Goal: Task Accomplishment & Management: Use online tool/utility

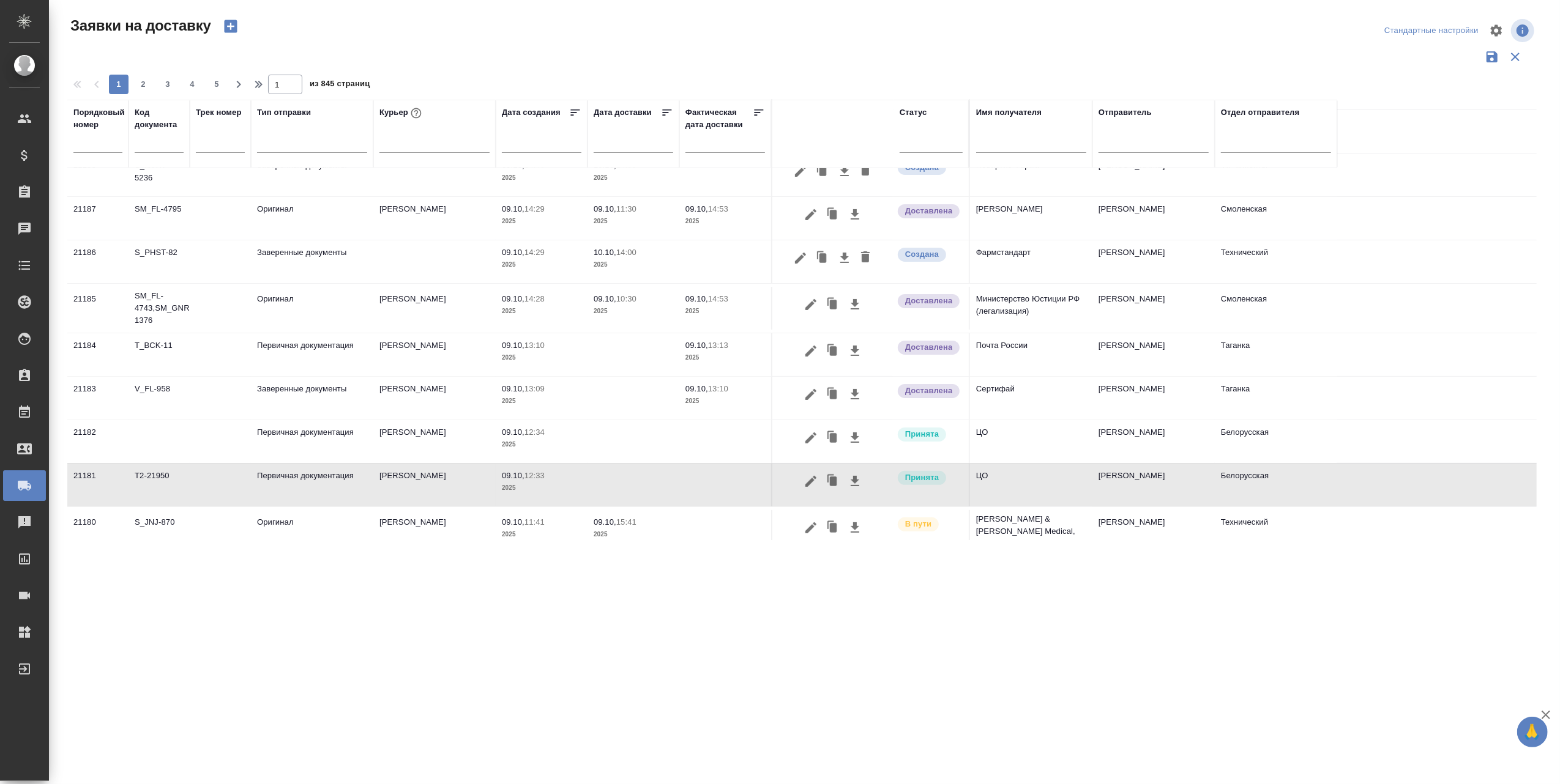
scroll to position [163, 0]
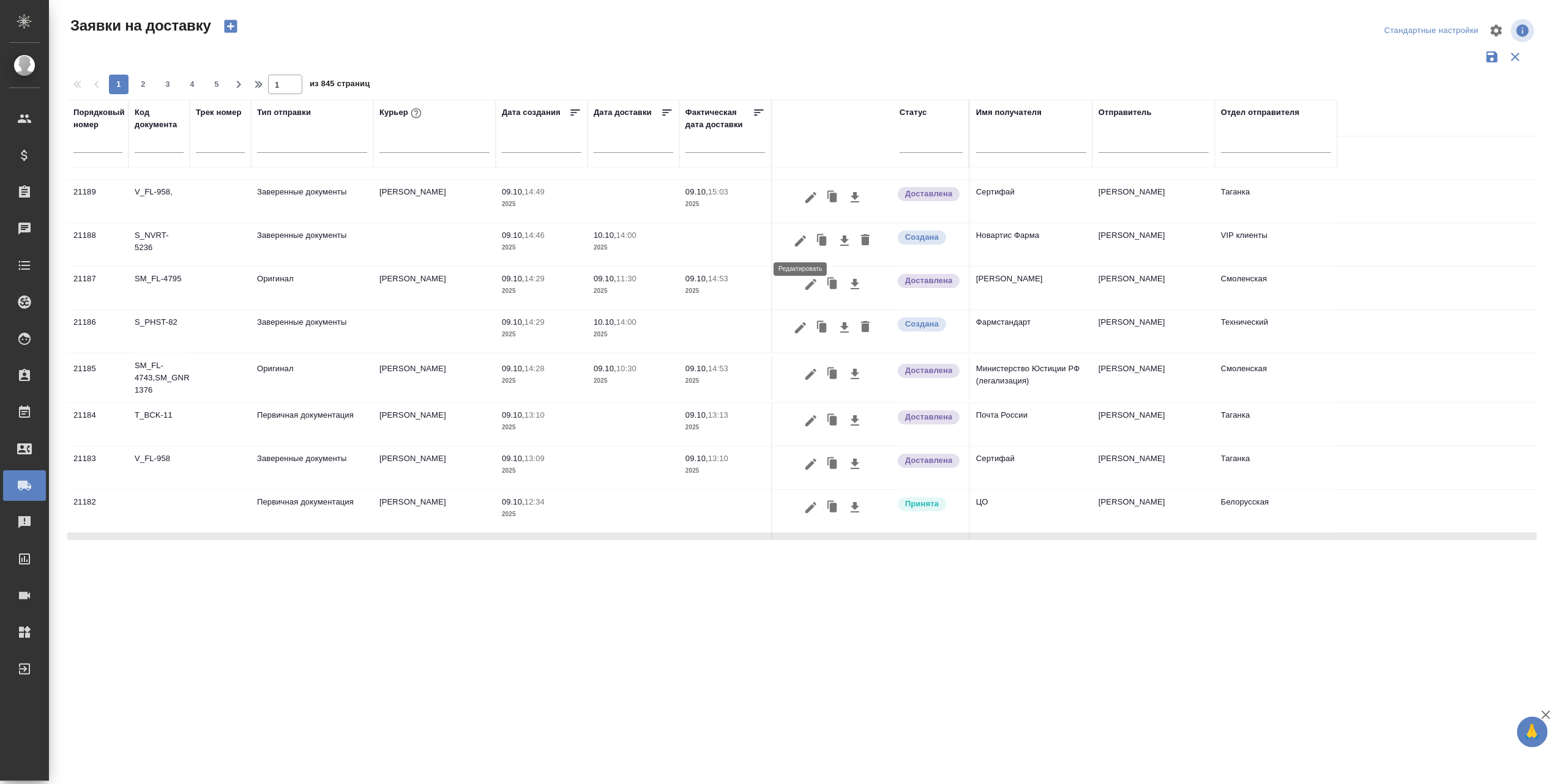
click at [796, 238] on icon "button" at bounding box center [801, 241] width 15 height 15
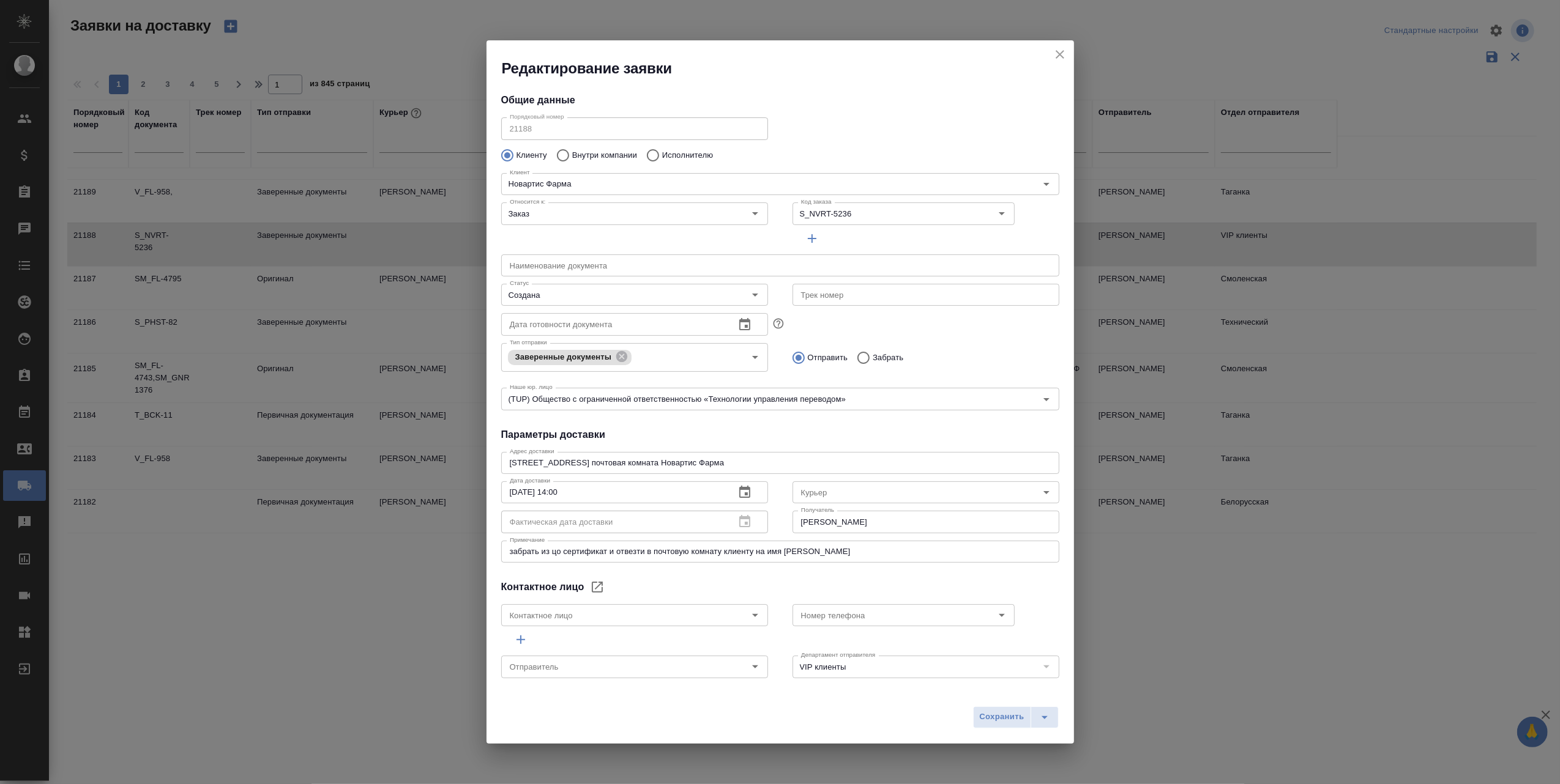
type input "[PERSON_NAME]"
click at [1043, 492] on icon "Open" at bounding box center [1046, 492] width 6 height 3
click at [1040, 488] on icon "Open" at bounding box center [1047, 492] width 15 height 15
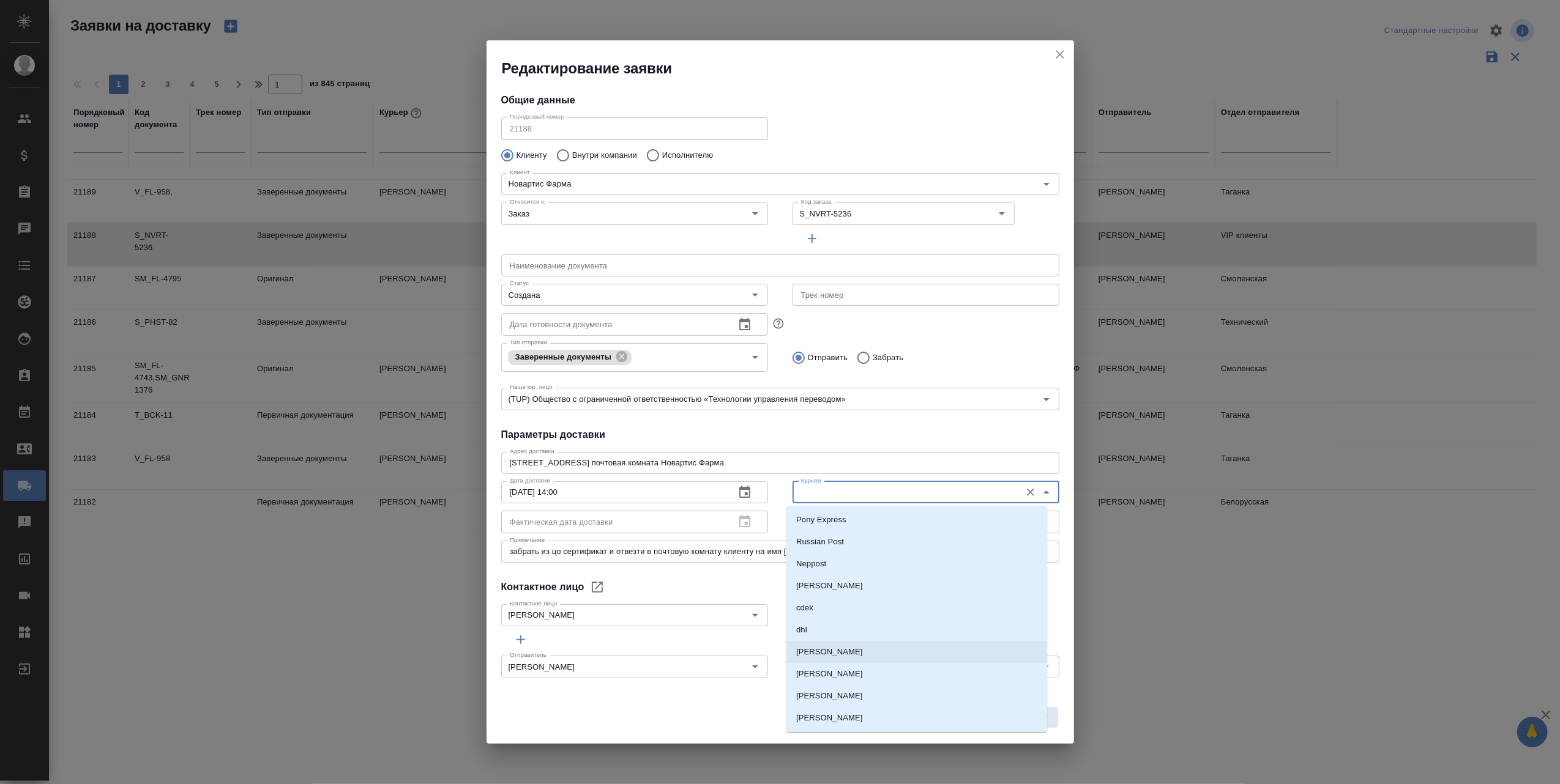
click at [885, 652] on li "[PERSON_NAME]" at bounding box center [917, 651] width 261 height 22
type input "[PERSON_NAME]"
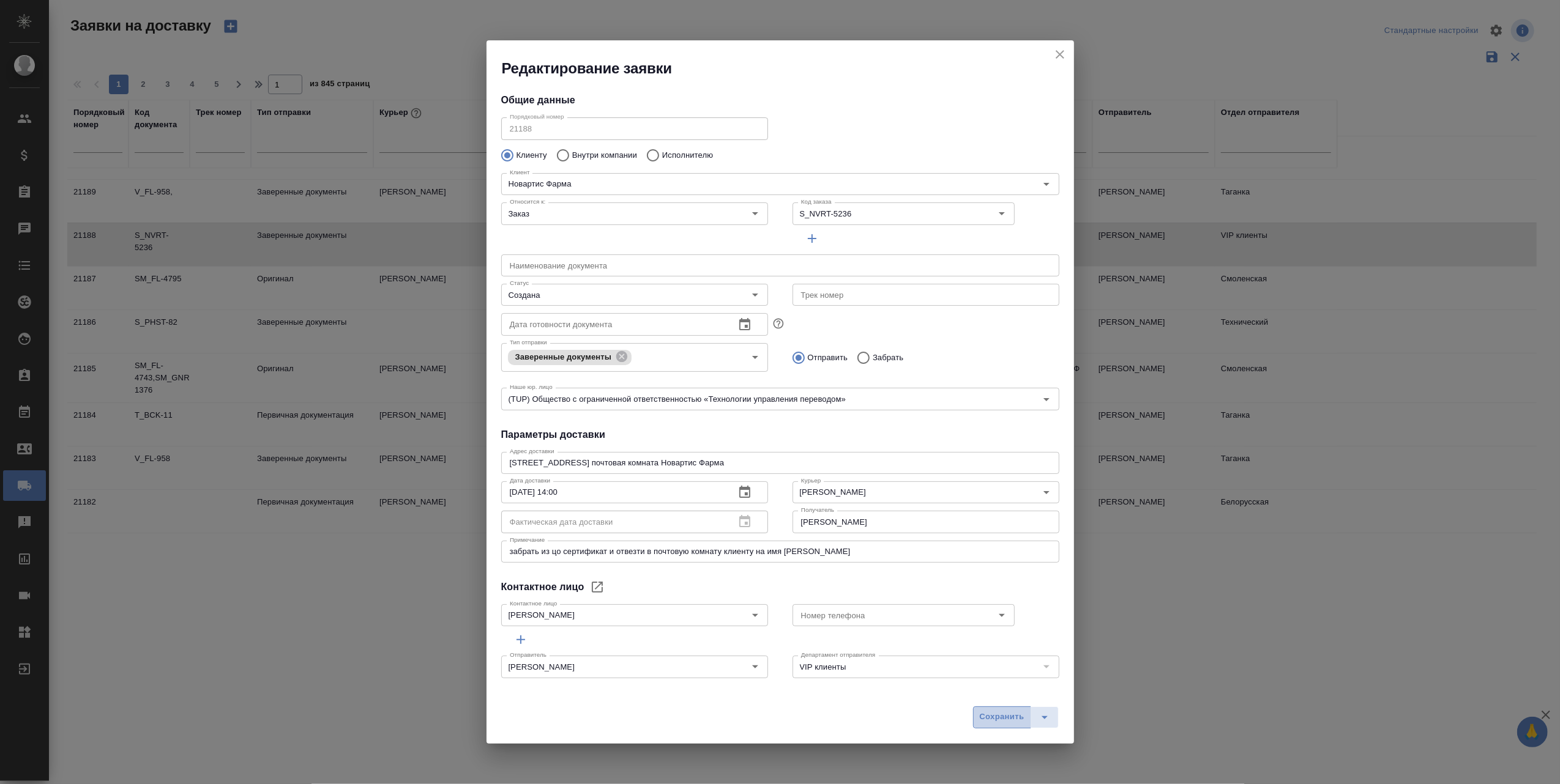
click at [993, 717] on span "Сохранить" at bounding box center [1002, 717] width 45 height 14
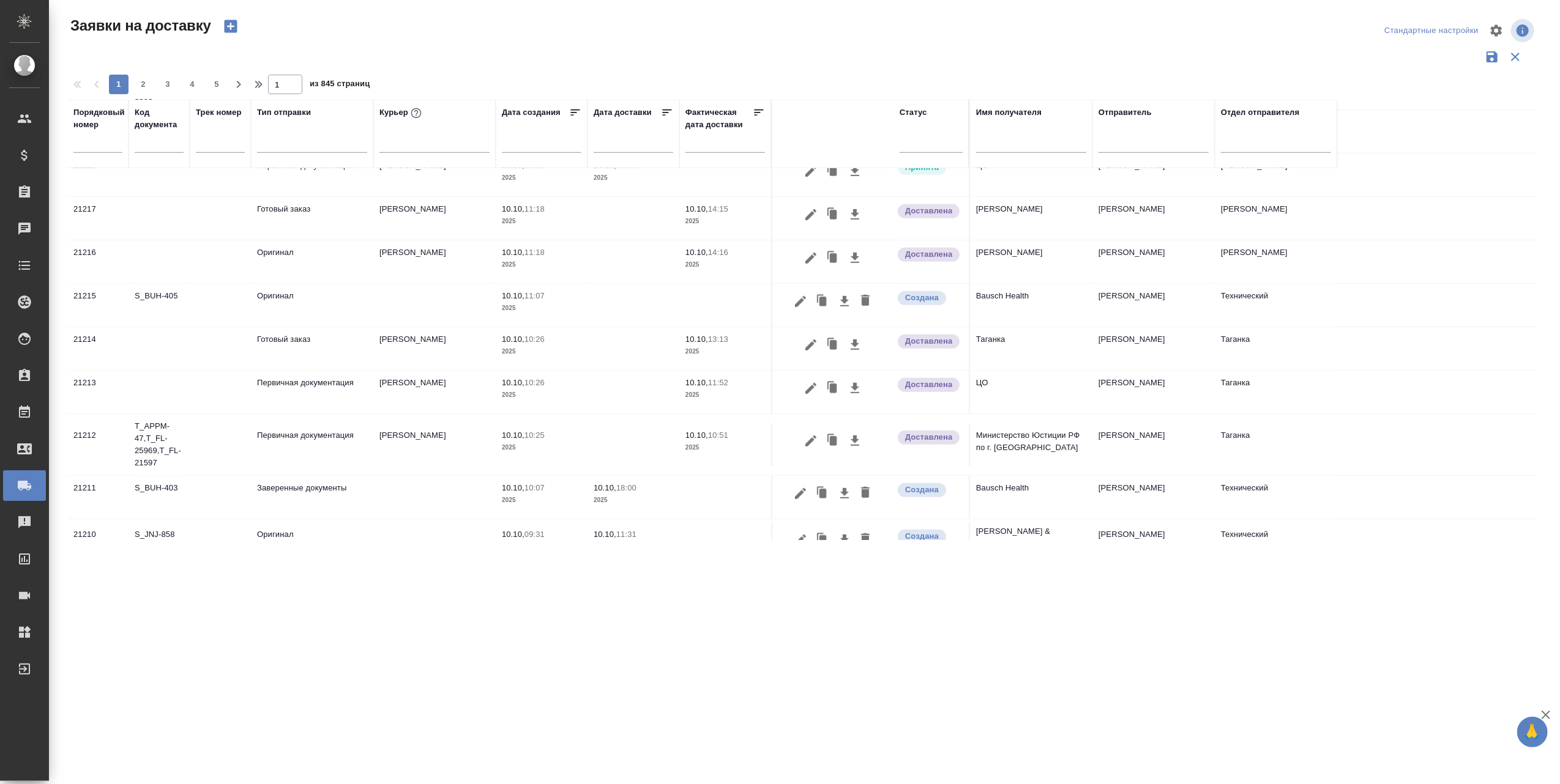
scroll to position [806, 0]
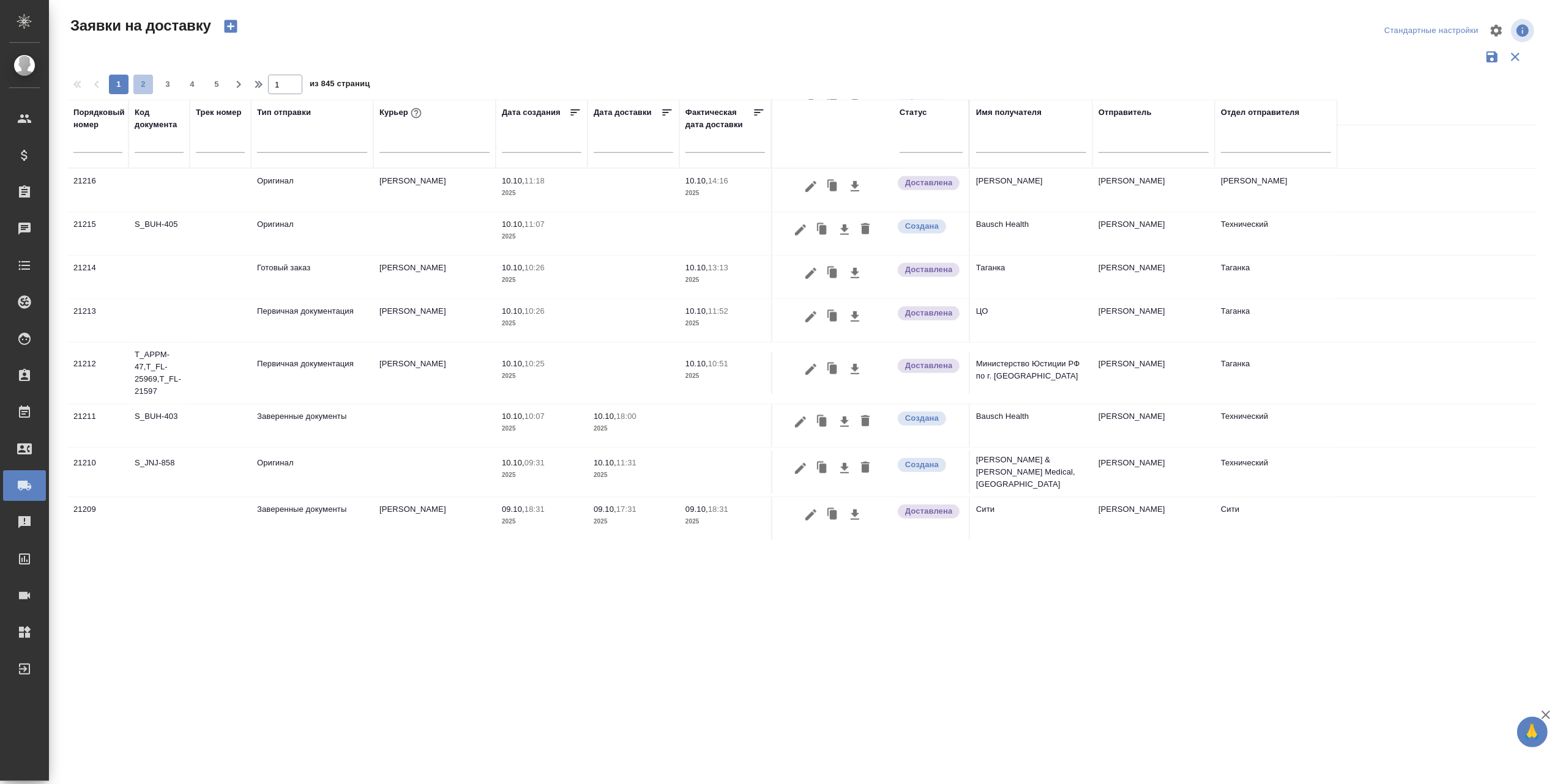
click at [143, 84] on span "2" at bounding box center [143, 84] width 20 height 12
type input "2"
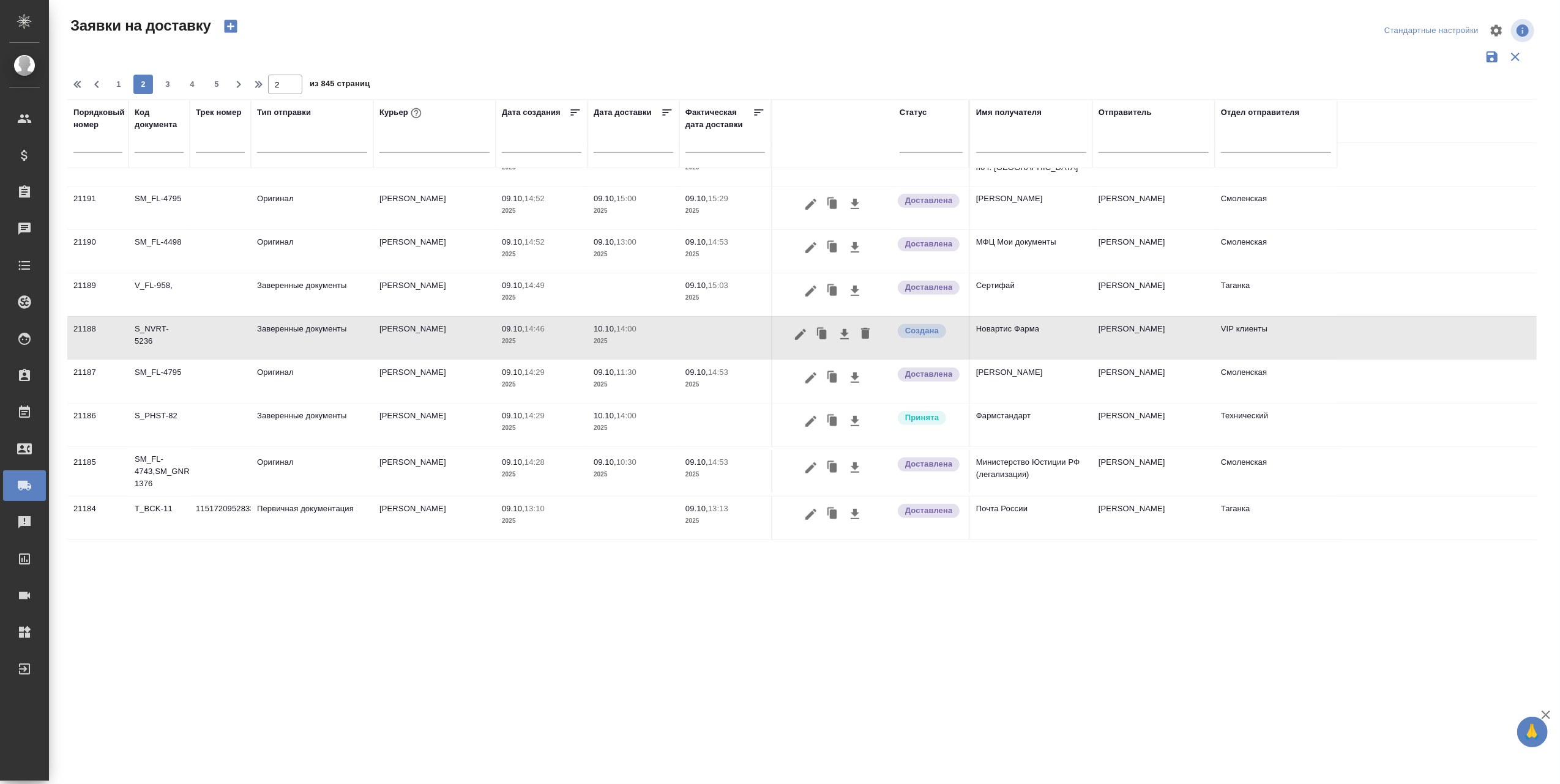
scroll to position [726, 0]
click at [843, 331] on icon "button" at bounding box center [844, 334] width 8 height 10
